Goal: Entertainment & Leisure: Consume media (video, audio)

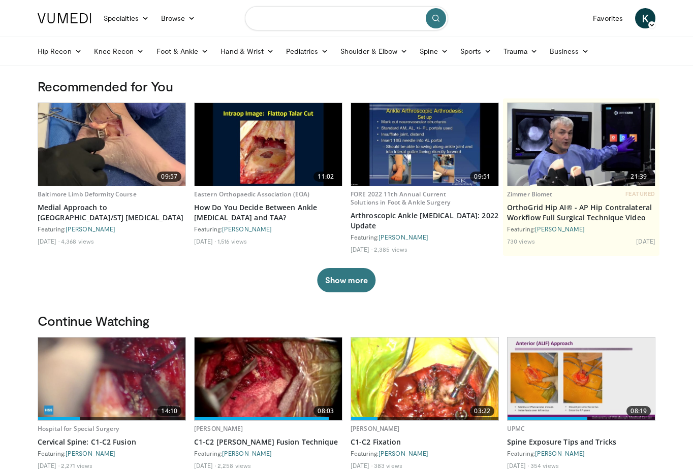
click at [292, 12] on input "Search topics, interventions" at bounding box center [346, 18] width 203 height 24
type input "**********"
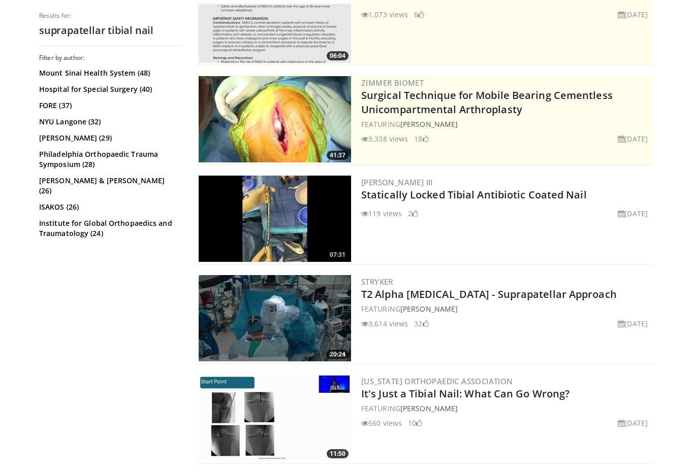
scroll to position [143, 0]
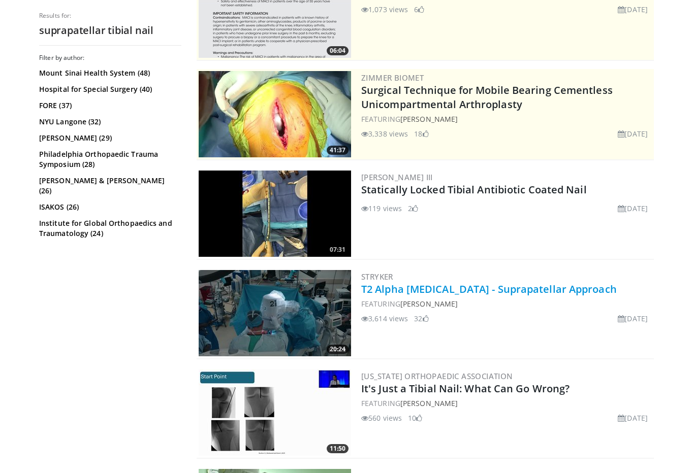
click at [435, 292] on link "T2 Alpha Tibia - Suprapatellar Approach" at bounding box center [489, 289] width 256 height 14
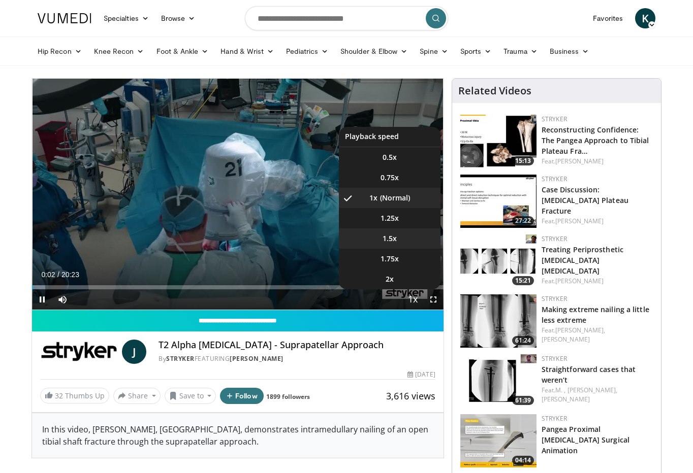
click at [396, 234] on span "1.5x" at bounding box center [390, 239] width 14 height 10
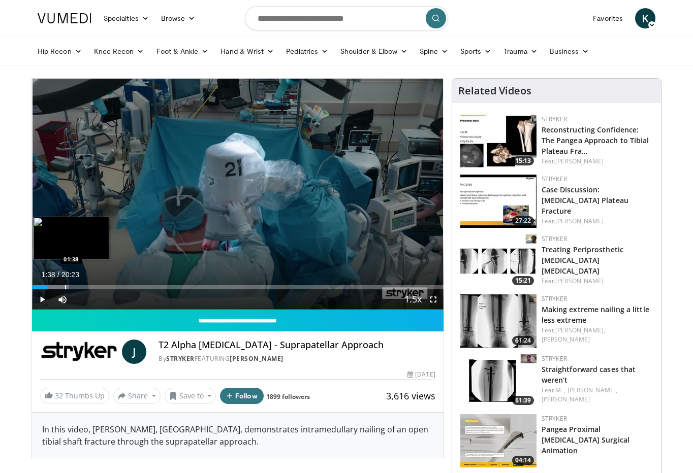
click at [65, 286] on div "Progress Bar" at bounding box center [65, 288] width 1 height 4
click at [60, 286] on div "Progress Bar" at bounding box center [60, 288] width 1 height 4
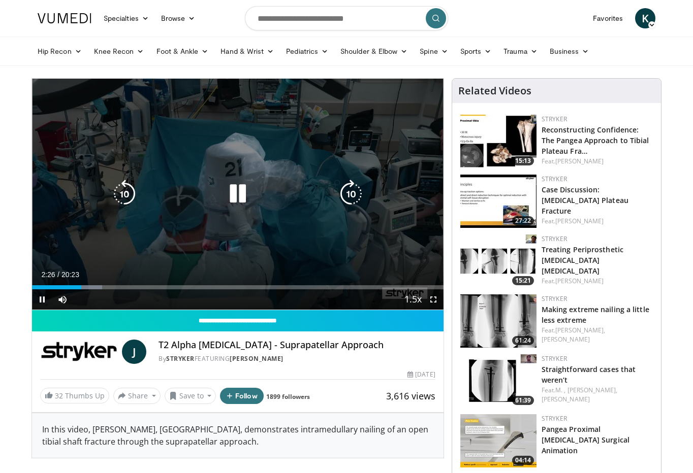
click at [242, 198] on icon "Video Player" at bounding box center [238, 194] width 28 height 28
click at [239, 200] on icon "Video Player" at bounding box center [238, 194] width 28 height 28
click at [233, 192] on icon "Video Player" at bounding box center [238, 194] width 28 height 28
click at [238, 193] on icon "Video Player" at bounding box center [238, 194] width 28 height 28
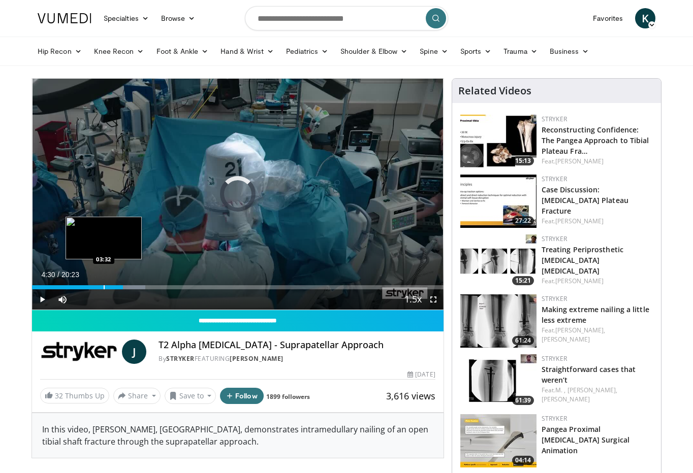
click at [104, 288] on div "Progress Bar" at bounding box center [104, 288] width 1 height 4
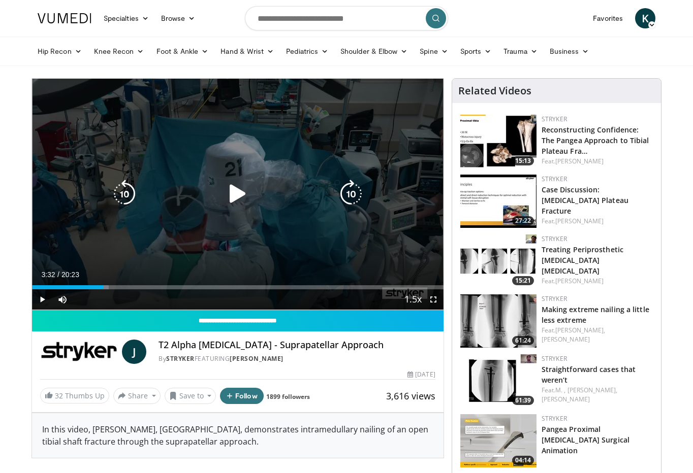
click at [228, 207] on icon "Video Player" at bounding box center [238, 194] width 28 height 28
click at [235, 196] on icon "Video Player" at bounding box center [238, 194] width 28 height 28
click at [232, 184] on icon "Video Player" at bounding box center [238, 194] width 28 height 28
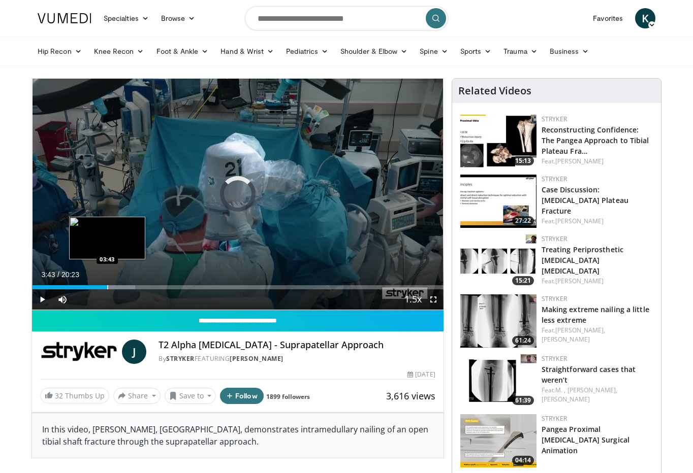
click at [107, 288] on div "Progress Bar" at bounding box center [107, 288] width 1 height 4
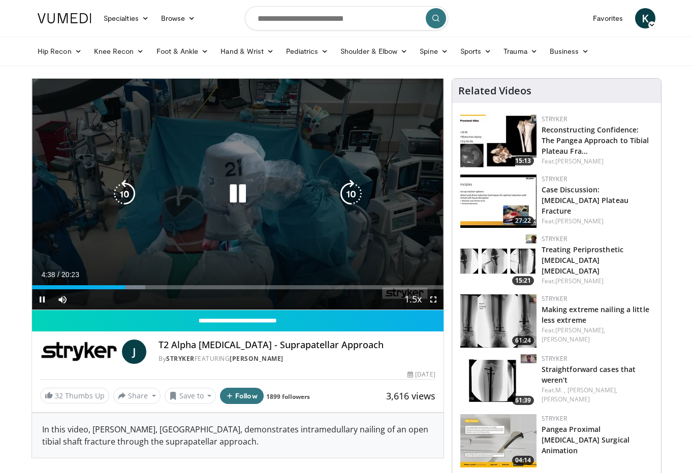
click at [238, 195] on icon "Video Player" at bounding box center [238, 194] width 28 height 28
click at [227, 193] on icon "Video Player" at bounding box center [238, 194] width 28 height 28
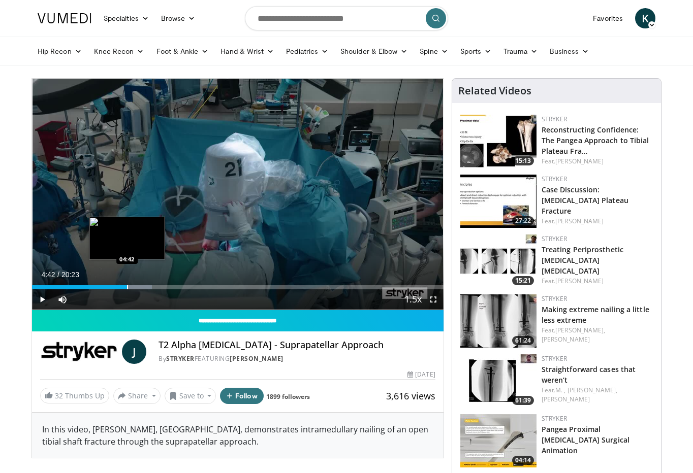
click at [127, 288] on div "Progress Bar" at bounding box center [127, 288] width 1 height 4
click at [122, 288] on div "Progress Bar" at bounding box center [122, 288] width 1 height 4
click at [135, 289] on div "Progress Bar" at bounding box center [135, 288] width 1 height 4
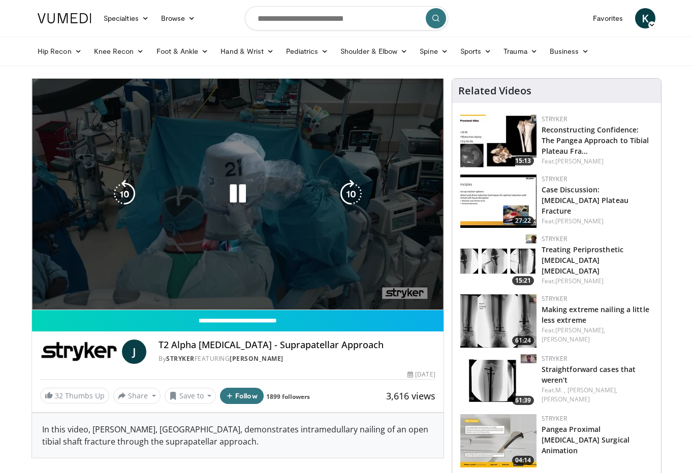
click at [132, 289] on video-js "**********" at bounding box center [238, 195] width 412 height 232
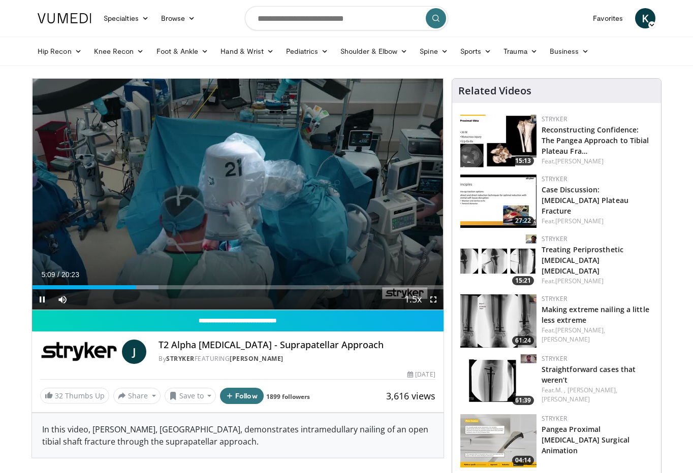
click at [129, 291] on div "Current Time 5:09 / Duration 20:23 Pause Skip Backward Skip Forward Mute Loaded…" at bounding box center [238, 300] width 412 height 20
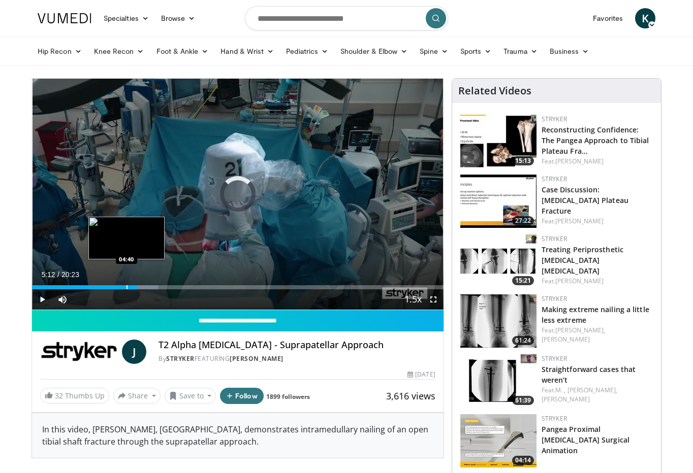
click at [127, 288] on div "Progress Bar" at bounding box center [127, 288] width 1 height 4
click at [122, 288] on div "Loaded : 29.18% 04:28 04:28" at bounding box center [238, 288] width 412 height 4
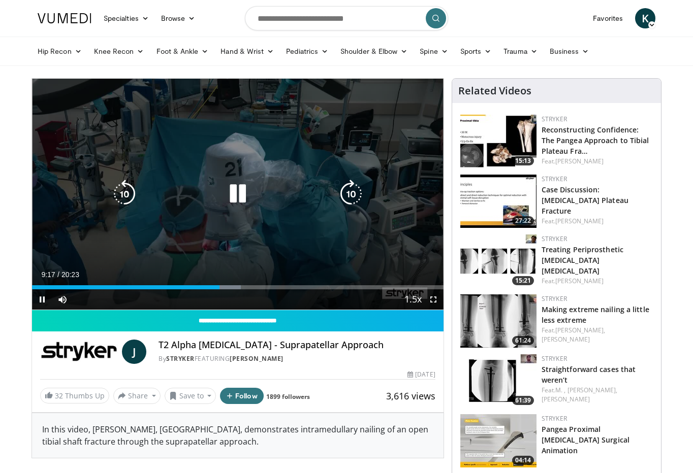
click at [241, 192] on icon "Video Player" at bounding box center [238, 194] width 28 height 28
click at [239, 197] on icon "Video Player" at bounding box center [238, 194] width 28 height 28
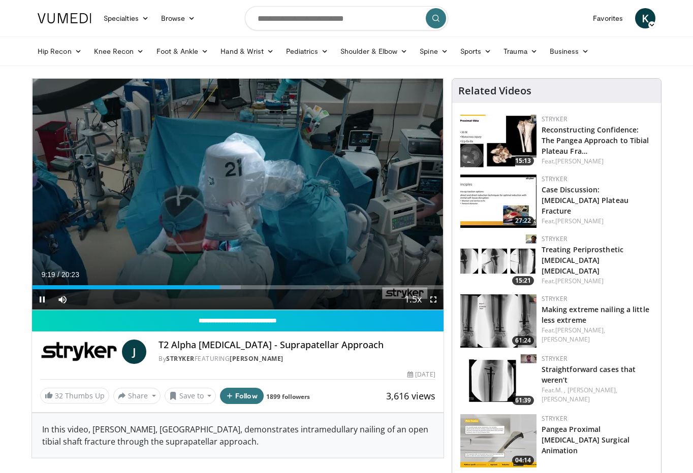
click at [216, 290] on div "Current Time 9:19 / Duration 20:23 Pause Skip Backward Skip Forward Mute Loaded…" at bounding box center [238, 300] width 412 height 20
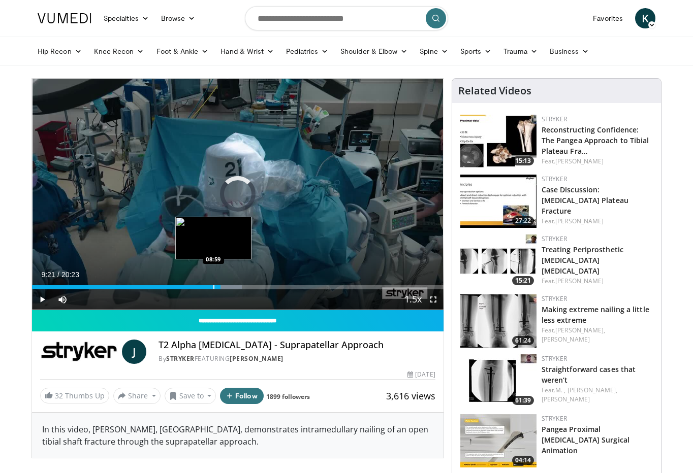
click at [213, 287] on div "Progress Bar" at bounding box center [213, 288] width 1 height 4
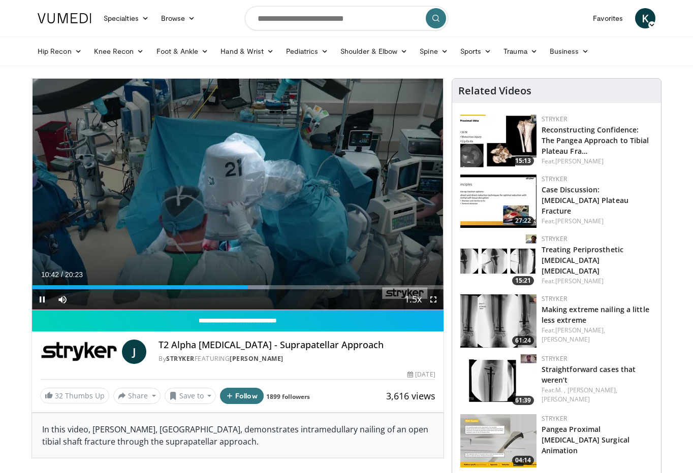
click at [242, 290] on div "Current Time 10:42 / Duration 20:23 Pause Skip Backward Skip Forward Mute Loade…" at bounding box center [238, 300] width 412 height 20
click at [238, 290] on div "Current Time 10:44 / Duration 20:23 Pause Skip Backward Skip Forward Mute Loade…" at bounding box center [238, 300] width 412 height 20
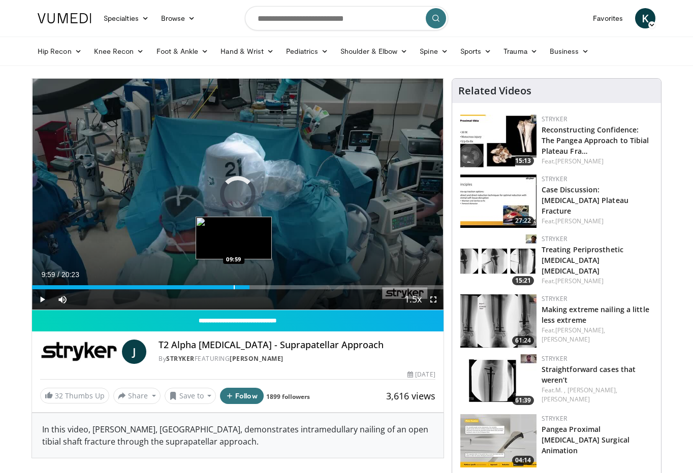
click at [234, 286] on div "Progress Bar" at bounding box center [234, 288] width 1 height 4
click at [219, 283] on div "Loaded : 53.99% 10:00 09:15" at bounding box center [238, 285] width 412 height 10
click at [207, 288] on div "Progress Bar" at bounding box center [207, 288] width 1 height 4
click at [212, 289] on div "Progress Bar" at bounding box center [218, 288] width 22 height 4
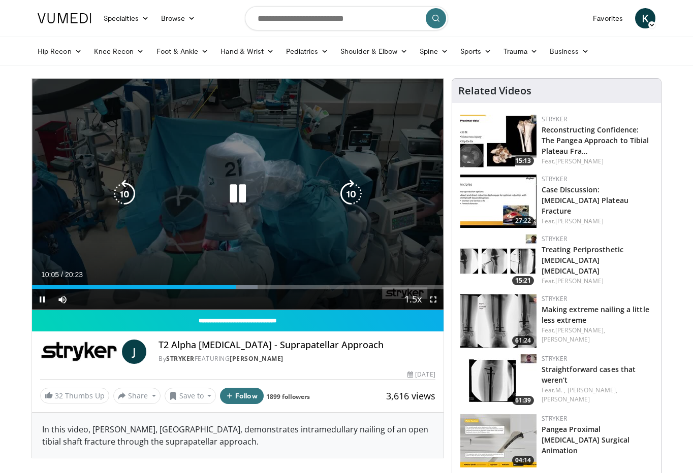
click at [315, 174] on div "10 seconds Tap to unmute" at bounding box center [238, 194] width 412 height 231
click at [238, 174] on div "10 seconds Tap to unmute" at bounding box center [238, 194] width 412 height 231
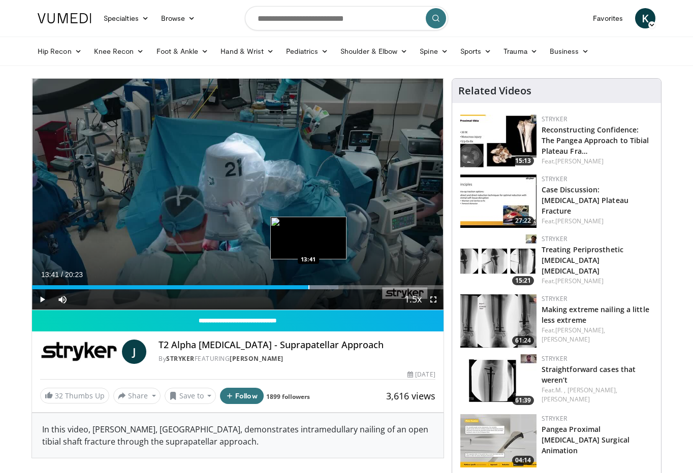
click at [308, 287] on div "Progress Bar" at bounding box center [308, 288] width 1 height 4
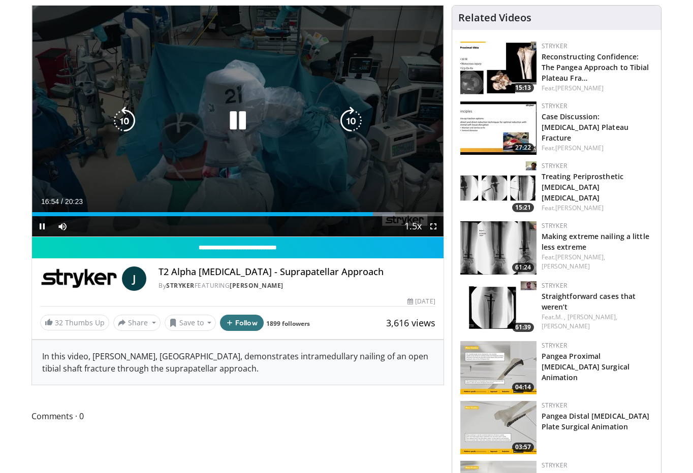
scroll to position [213, 0]
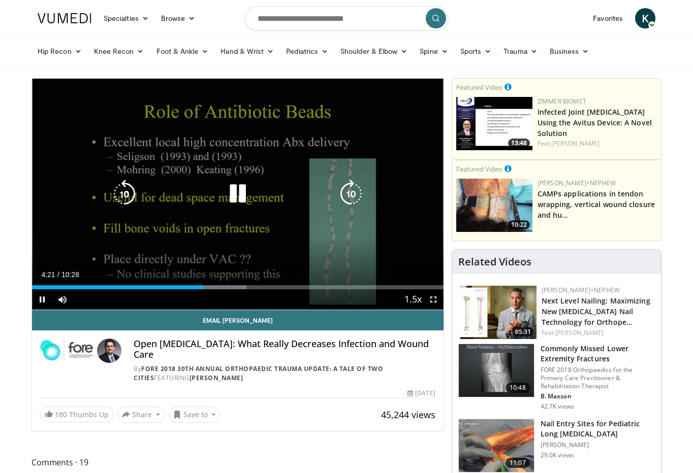
click at [229, 193] on icon "Video Player" at bounding box center [238, 194] width 28 height 28
